Goal: Transaction & Acquisition: Purchase product/service

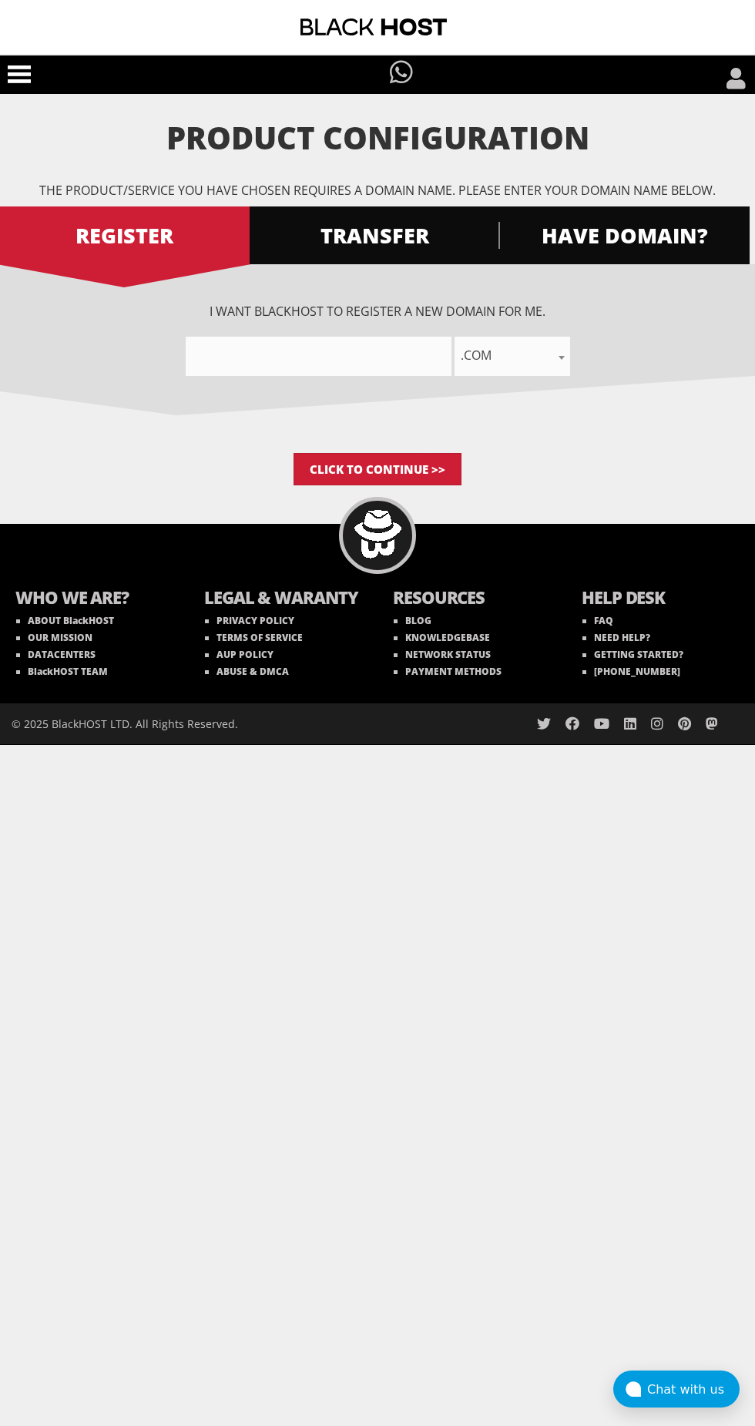
click at [334, 355] on input"] "text" at bounding box center [319, 356] width 266 height 39
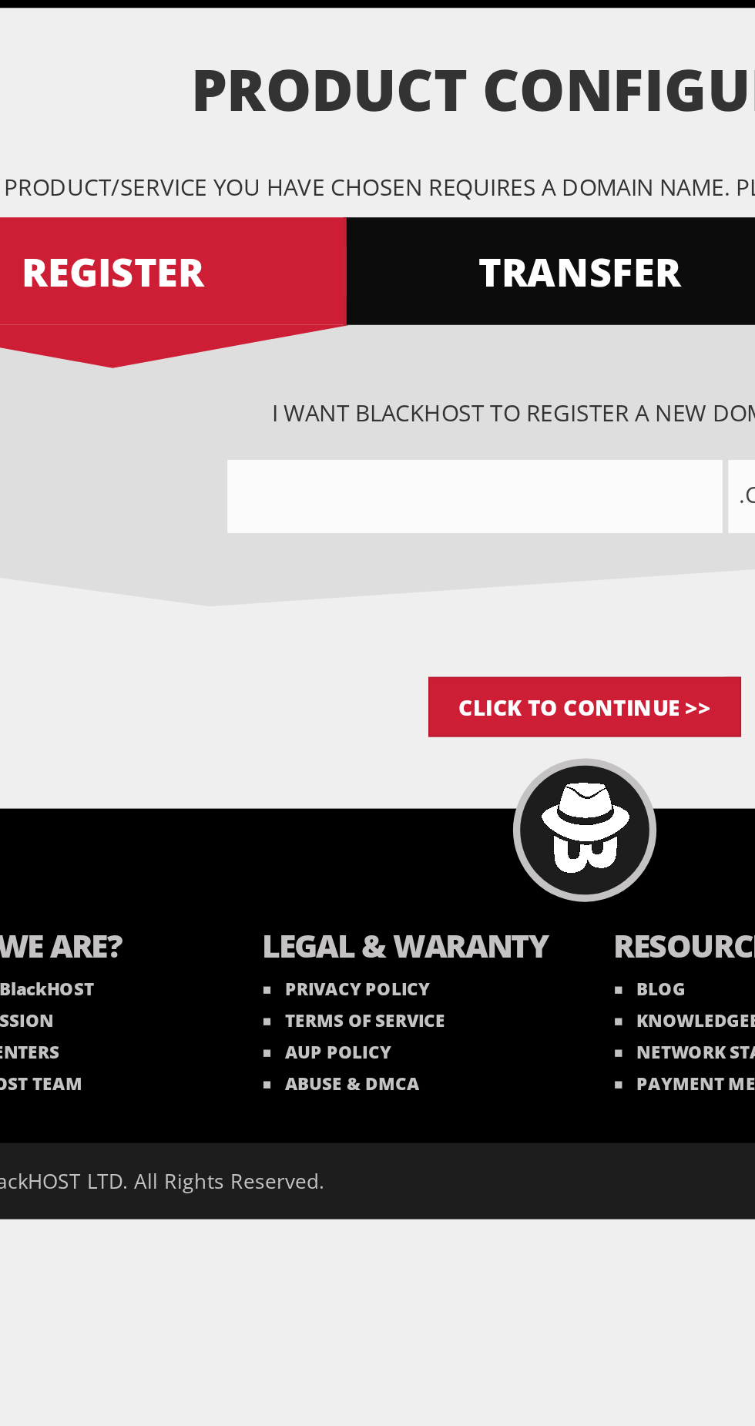
type input"] "M"
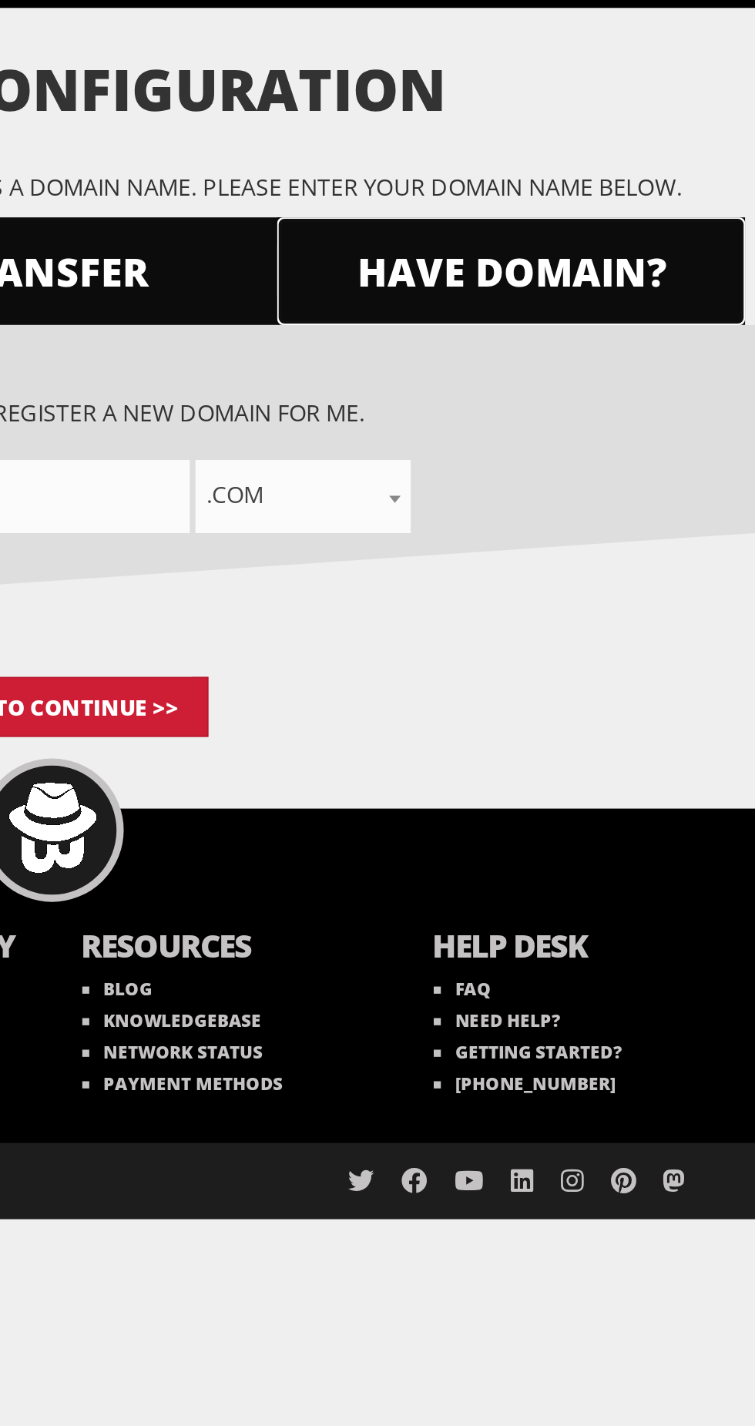
click at [646, 227] on span "HAVE DOMAIN?" at bounding box center [623, 235] width 251 height 27
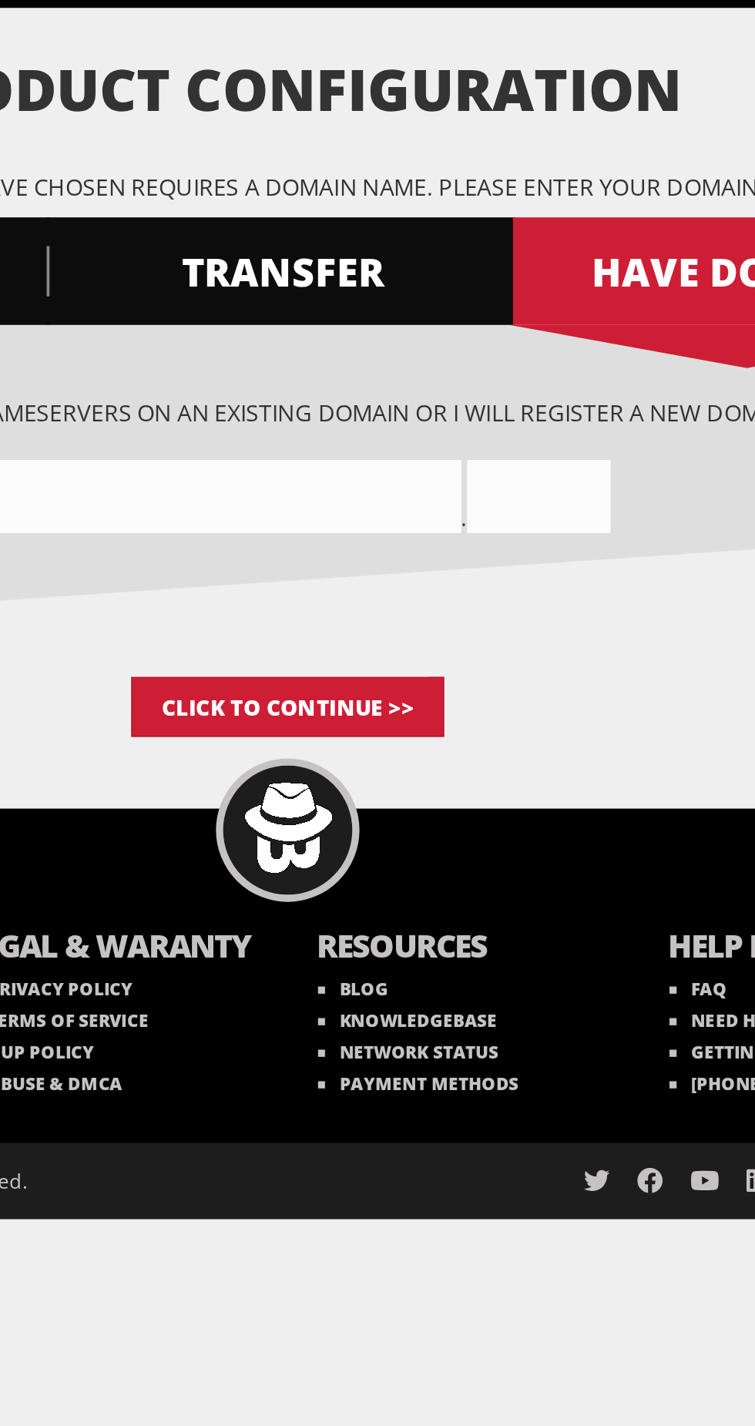
click at [396, 350] on input"] "text" at bounding box center [338, 356] width 266 height 39
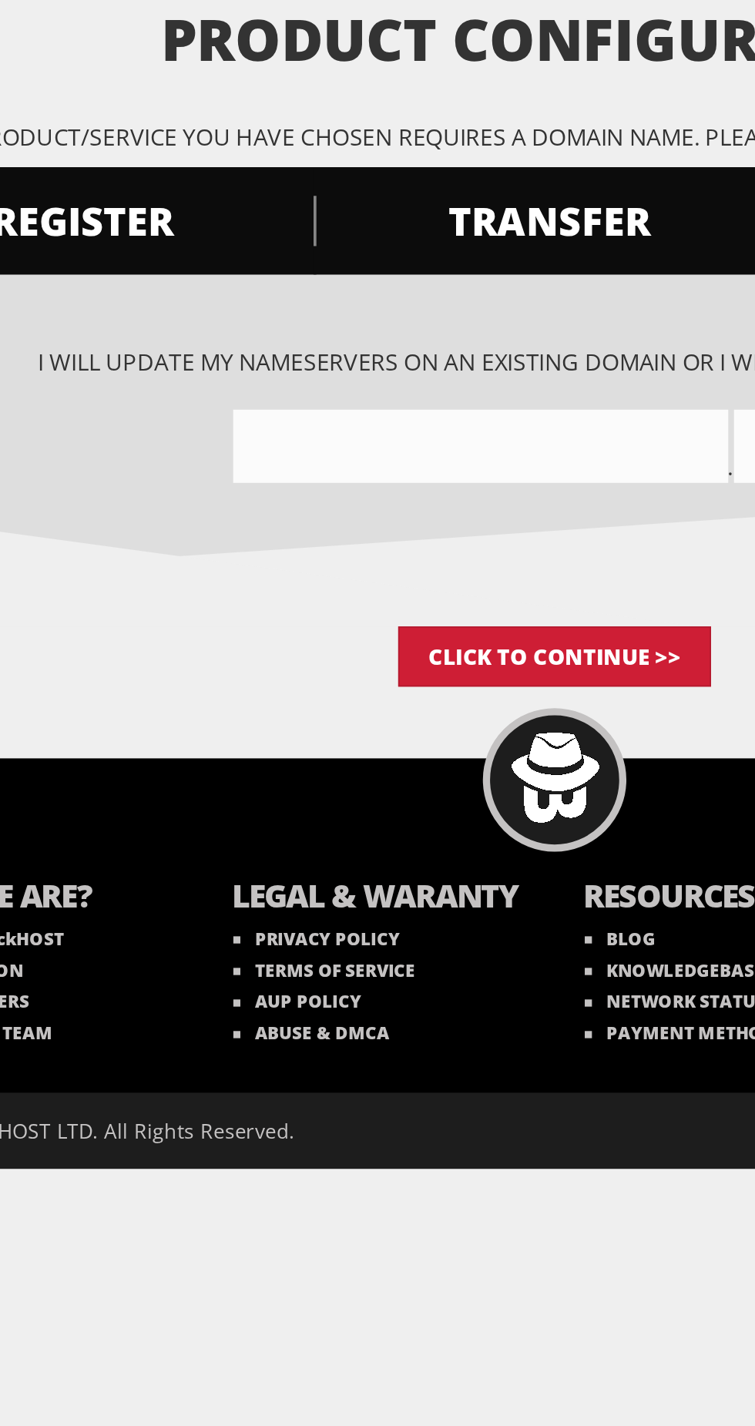
type input"] "Marketskill"
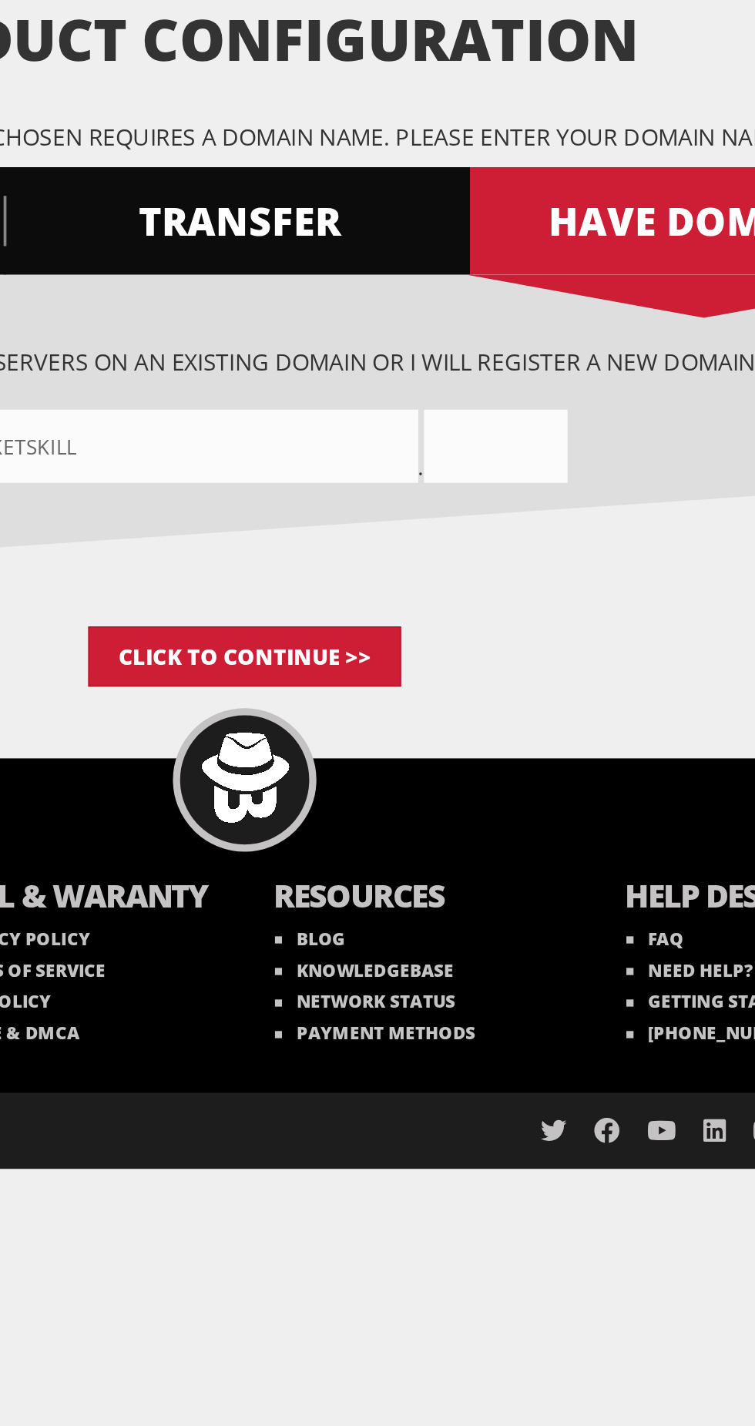
click at [524, 348] on input "text" at bounding box center [512, 356] width 77 height 39
type input "Top"
click at [406, 465] on input "Click to Continue >>" at bounding box center [378, 469] width 168 height 32
